Goal: Information Seeking & Learning: Learn about a topic

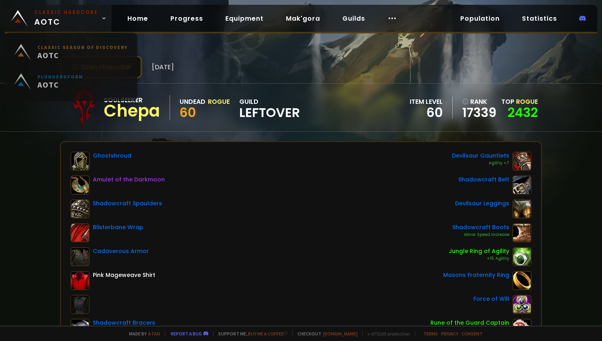
click at [74, 23] on span "Classic Hardcore AOTC" at bounding box center [66, 18] width 64 height 19
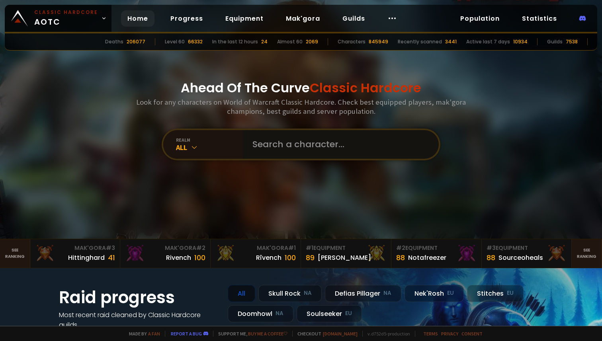
click at [267, 135] on input "text" at bounding box center [339, 144] width 182 height 29
type input "potuzhnist"
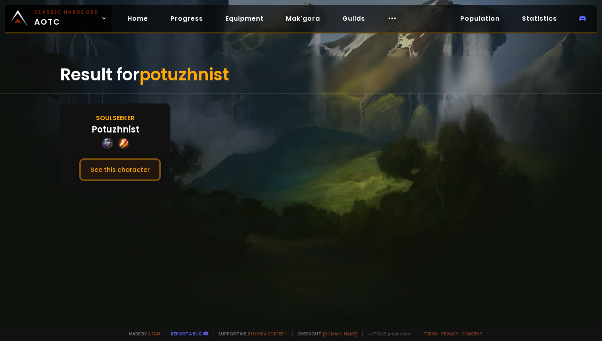
click at [139, 177] on button "See this character" at bounding box center [120, 169] width 82 height 23
click at [254, 86] on div "Result for potuzhnist" at bounding box center [301, 74] width 482 height 37
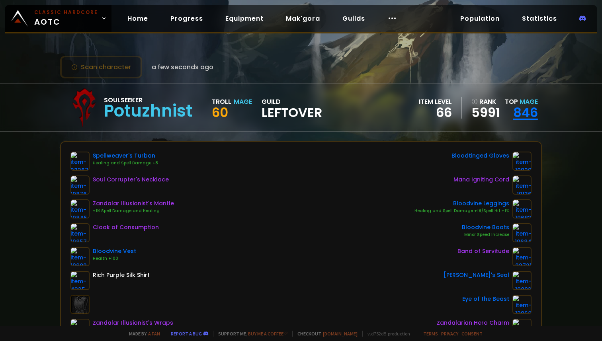
click at [521, 113] on link "846" at bounding box center [525, 113] width 25 height 18
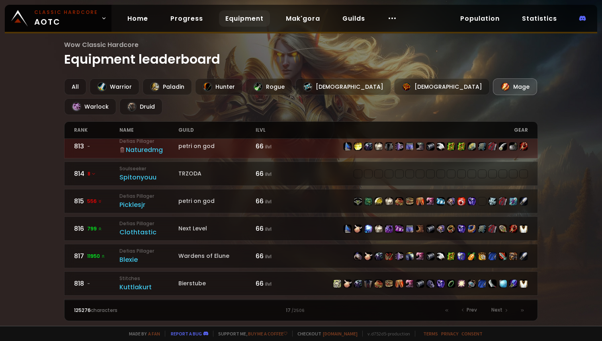
scroll to position [295, 0]
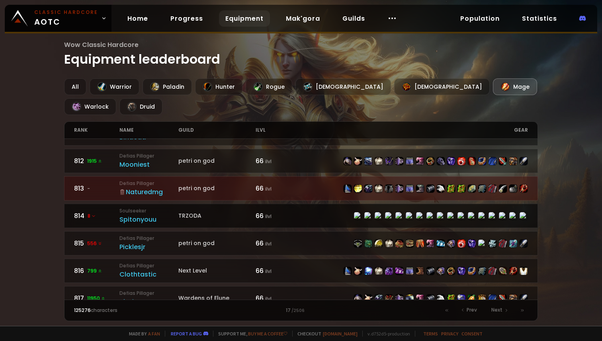
click at [223, 212] on div "TRZODA" at bounding box center [216, 216] width 77 height 8
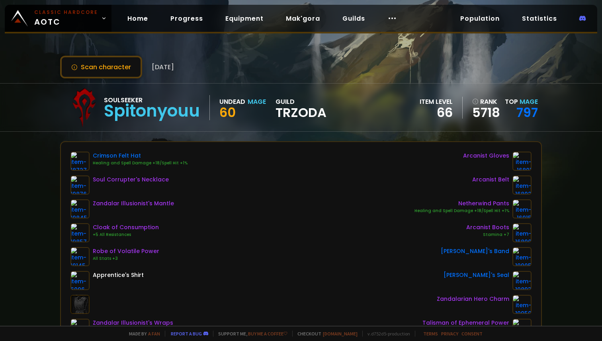
scroll to position [62, 0]
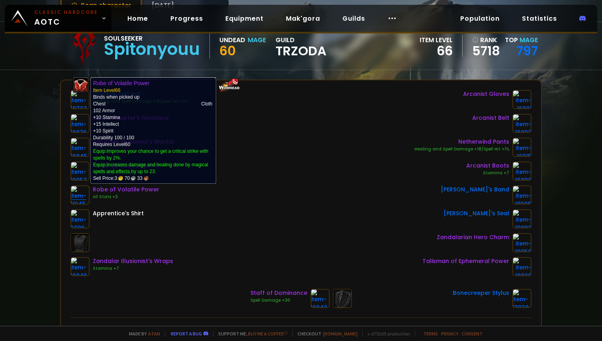
click at [84, 195] on img at bounding box center [79, 195] width 19 height 19
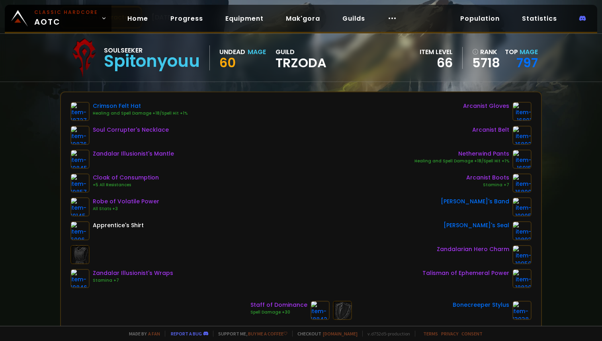
scroll to position [61, 0]
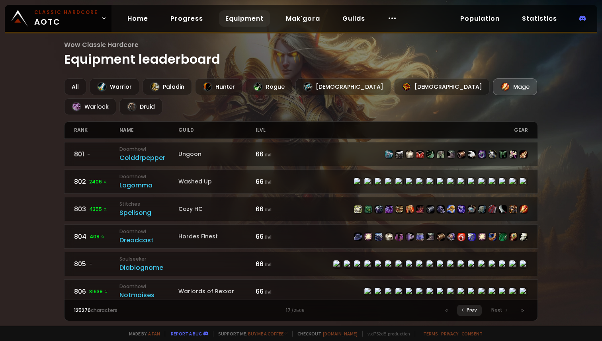
click at [468, 310] on span "Prev" at bounding box center [472, 310] width 10 height 7
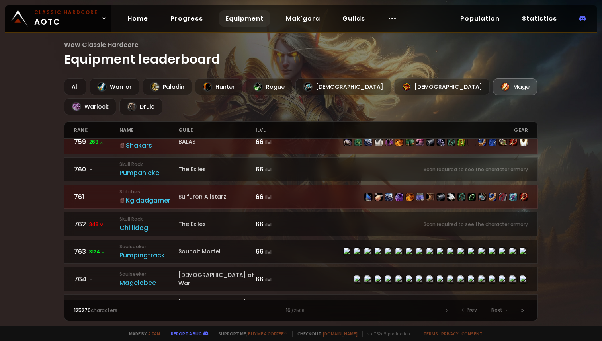
scroll to position [304, 0]
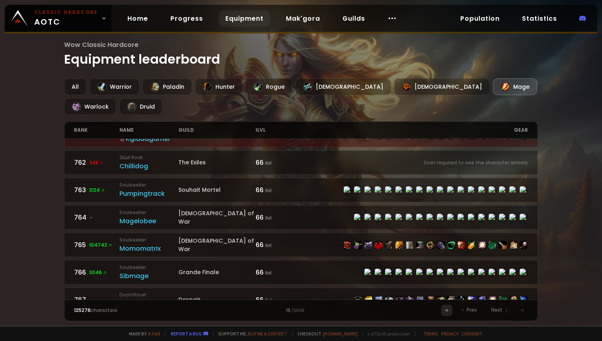
click at [447, 311] on icon at bounding box center [446, 310] width 5 height 5
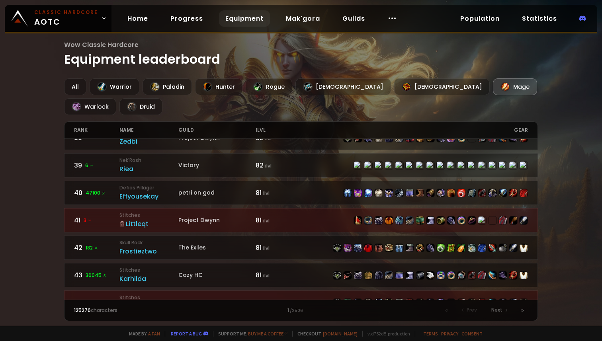
scroll to position [1165, 0]
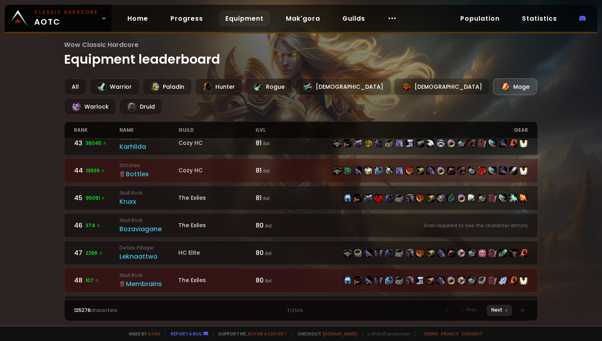
click at [496, 311] on span "Next" at bounding box center [496, 310] width 11 height 7
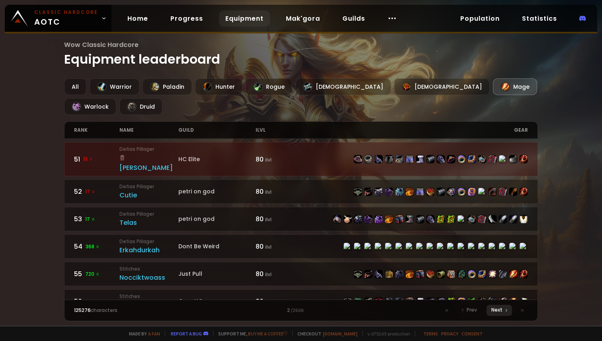
click at [496, 311] on span "Next" at bounding box center [496, 310] width 11 height 7
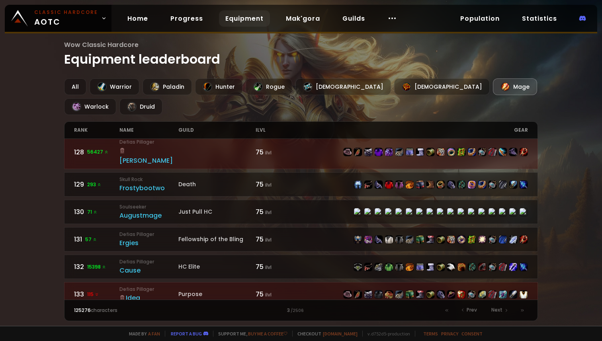
scroll to position [898, 0]
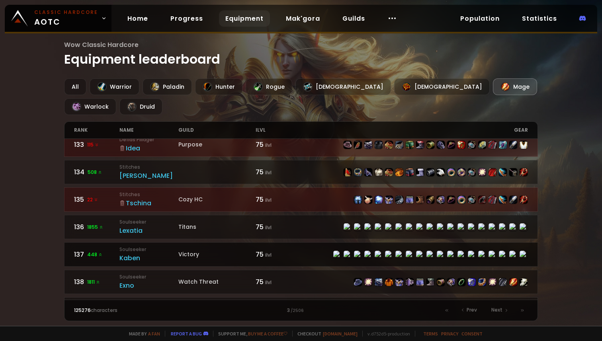
click at [217, 250] on div "Victory" at bounding box center [216, 254] width 77 height 8
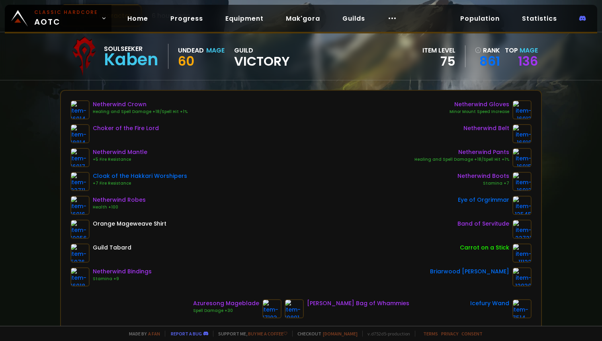
scroll to position [60, 0]
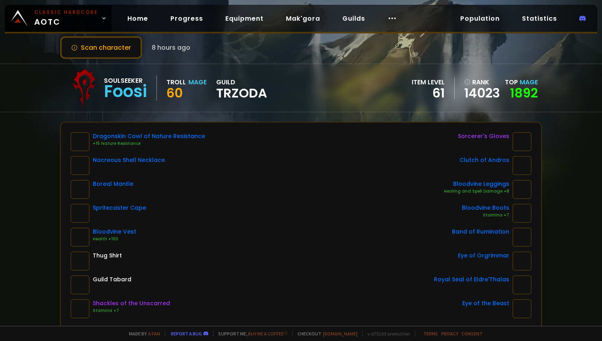
scroll to position [23, 0]
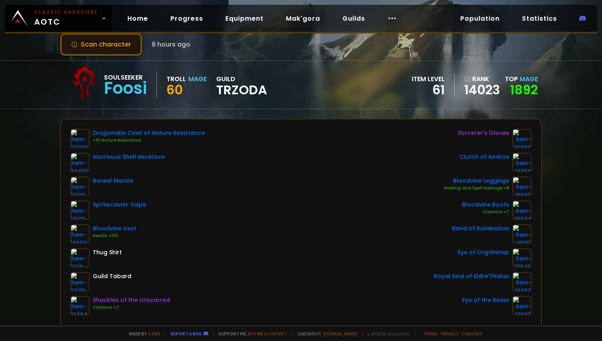
click at [80, 48] on button "Scan character" at bounding box center [101, 44] width 82 height 23
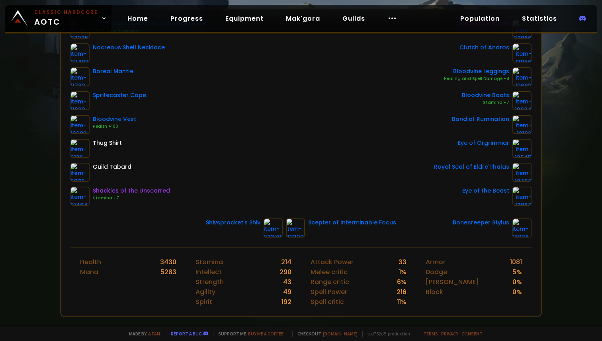
scroll to position [84, 0]
